Goal: Task Accomplishment & Management: Manage account settings

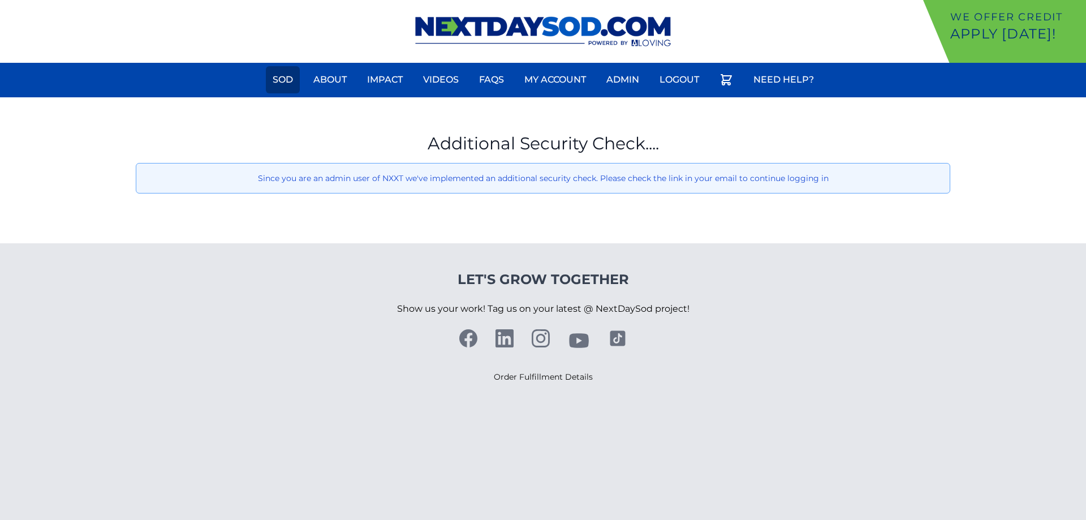
click at [284, 81] on link "Sod" at bounding box center [283, 79] width 34 height 27
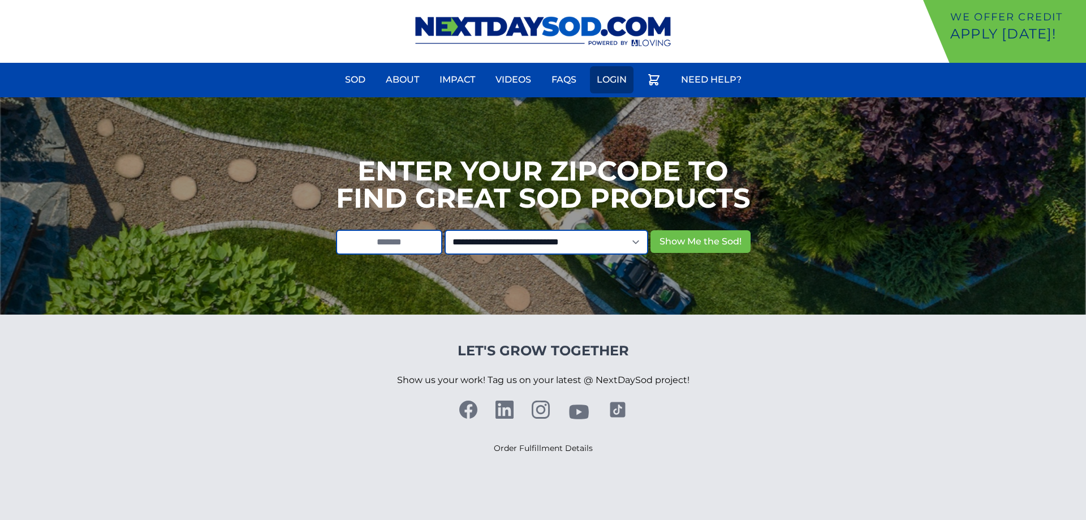
click at [602, 79] on link "Login" at bounding box center [612, 79] width 44 height 27
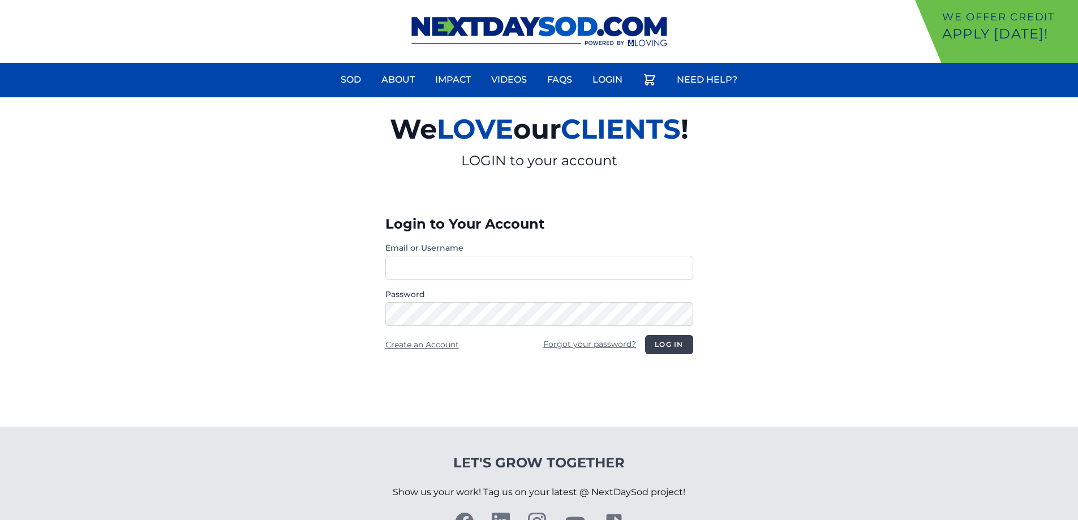
type input "**********"
click at [655, 345] on button "Log in" at bounding box center [669, 344] width 48 height 19
